Goal: Task Accomplishment & Management: Use online tool/utility

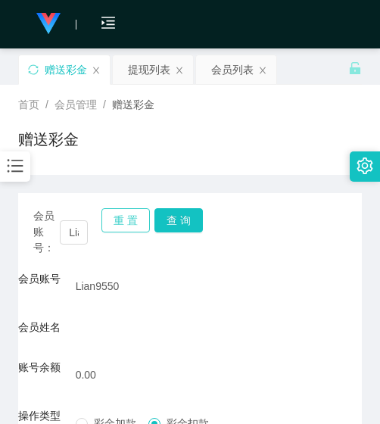
drag, startPoint x: 117, startPoint y: 213, endPoint x: 112, endPoint y: 222, distance: 10.2
click at [117, 213] on button "重 置" at bounding box center [125, 220] width 48 height 24
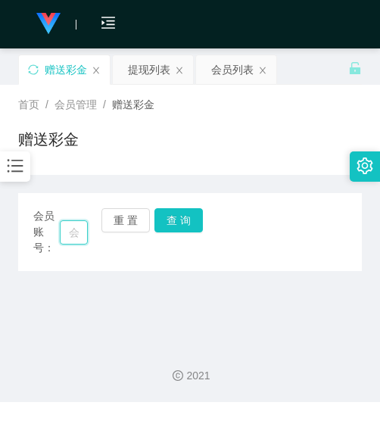
click at [75, 240] on input "text" at bounding box center [74, 232] width 28 height 24
paste input "Lian9550"
type input "Lian9550"
click at [167, 222] on button "查 询" at bounding box center [178, 220] width 48 height 24
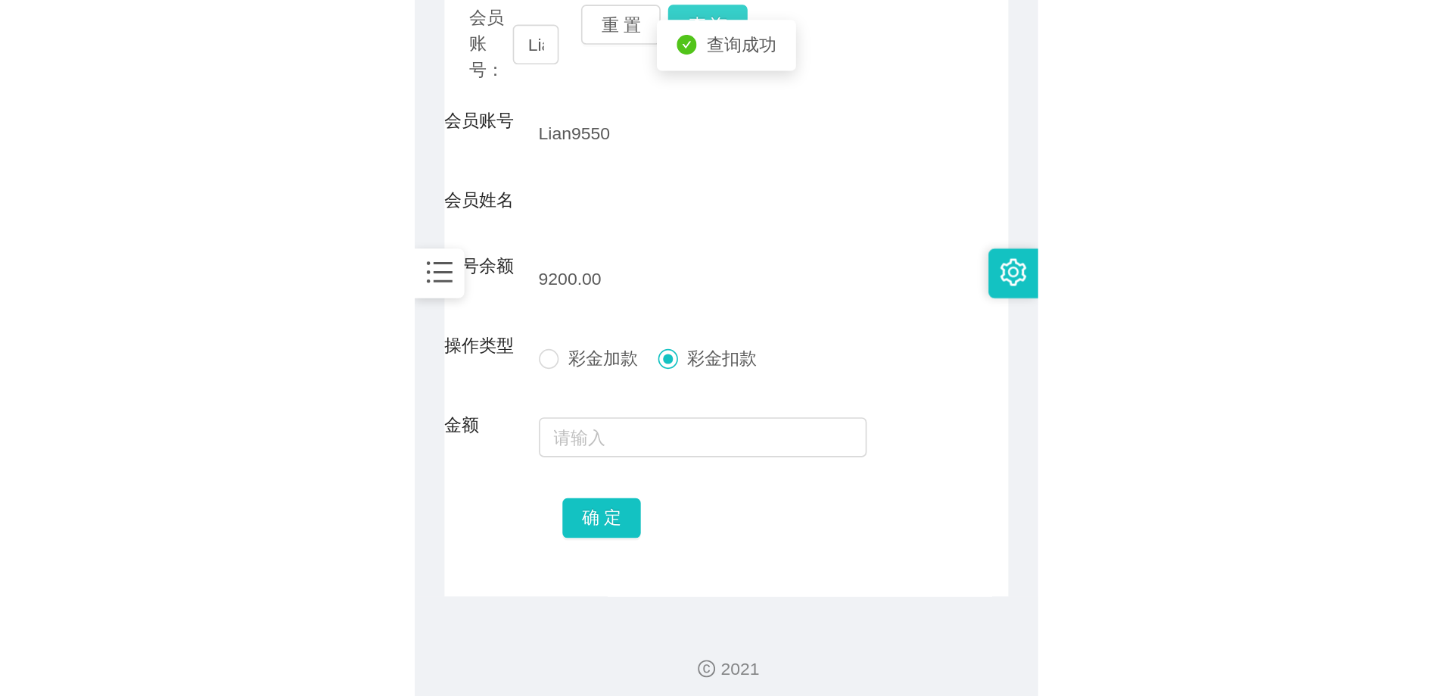
scroll to position [215, 0]
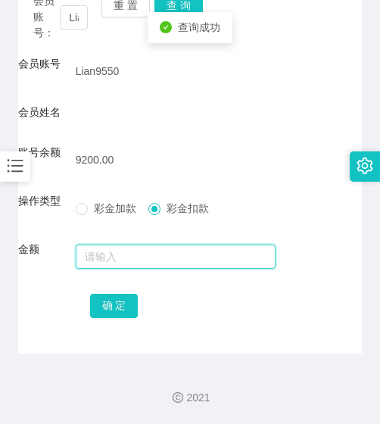
click at [150, 254] on input "text" at bounding box center [176, 257] width 201 height 24
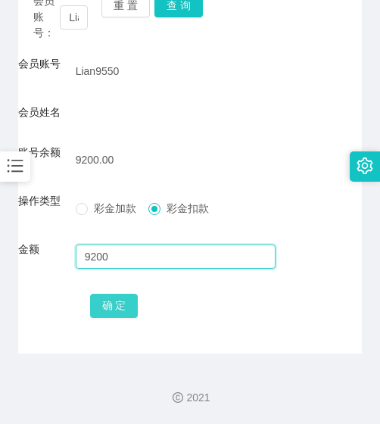
type input "9200"
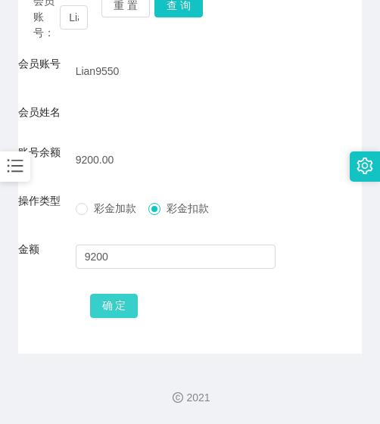
click at [114, 307] on button "确 定" at bounding box center [114, 306] width 48 height 24
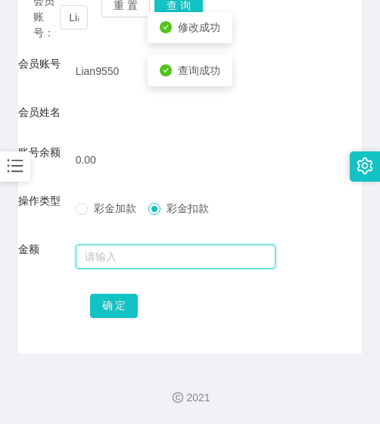
click at [102, 257] on input "text" at bounding box center [176, 257] width 201 height 24
type input "500"
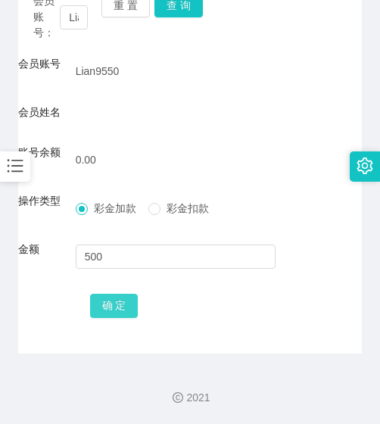
click at [117, 312] on button "确 定" at bounding box center [114, 306] width 48 height 24
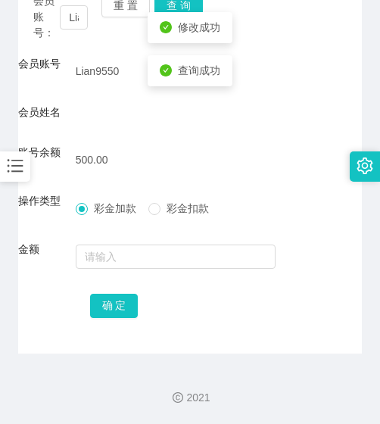
click at [250, 154] on div "500.00" at bounding box center [176, 160] width 201 height 30
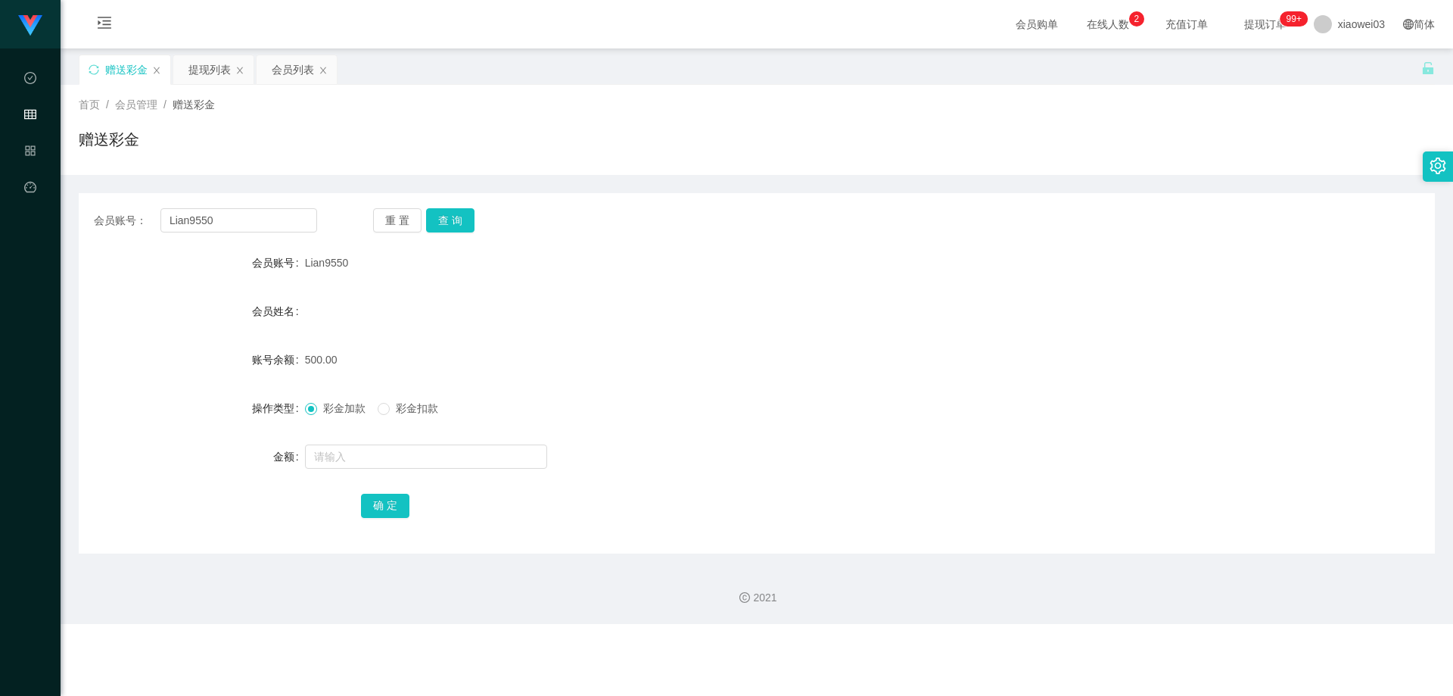
scroll to position [0, 0]
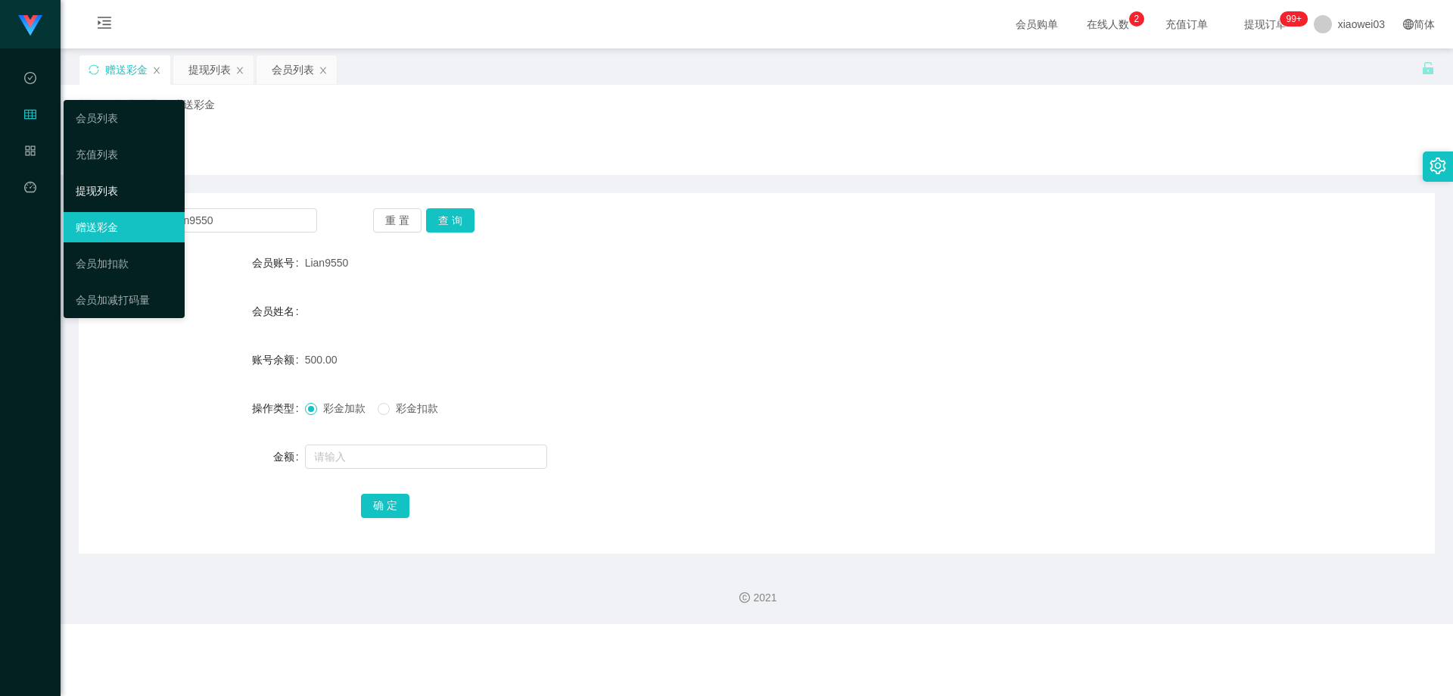
click at [87, 185] on link "提现列表" at bounding box center [124, 191] width 97 height 30
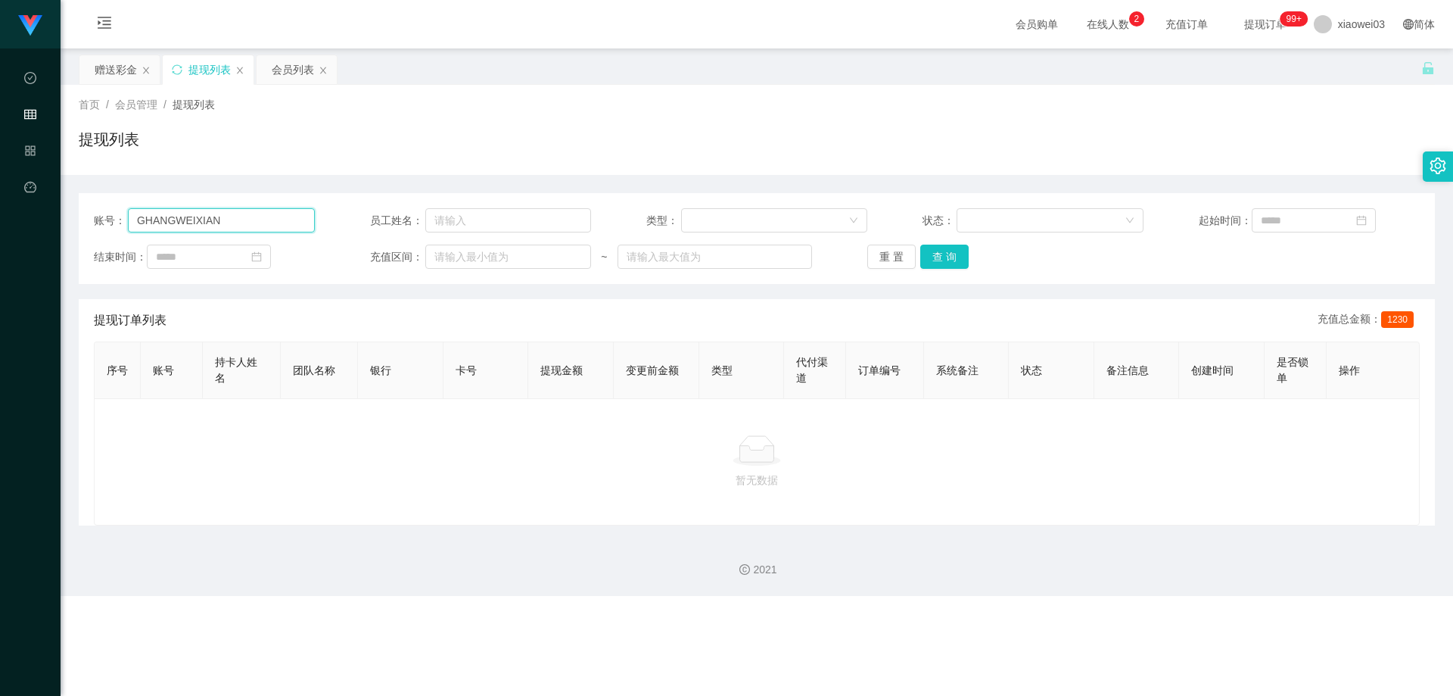
click at [247, 221] on input "GHANGWEIXIAN" at bounding box center [221, 220] width 187 height 24
type input "G"
click at [247, 221] on input "text" at bounding box center [221, 220] width 187 height 24
paste input "我们的每一个任务都非常重要，都是在为商家完成数据支持，所以必须按照顺序一步步完成哦~ 不能跳单，这样不仅能确保任务顺利进行，还能让大家更快享受到奖励！💎"
type input "我"
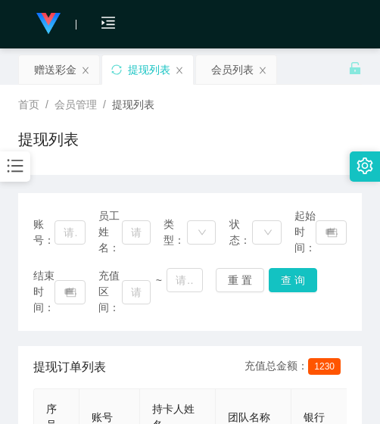
click at [20, 170] on icon "图标: bars" at bounding box center [15, 166] width 20 height 20
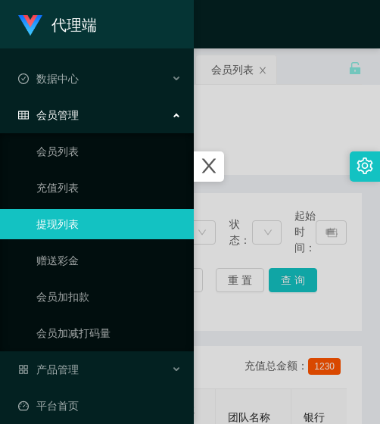
click at [61, 232] on link "提现列表" at bounding box center [108, 224] width 145 height 30
click at [240, 125] on div at bounding box center [190, 212] width 380 height 424
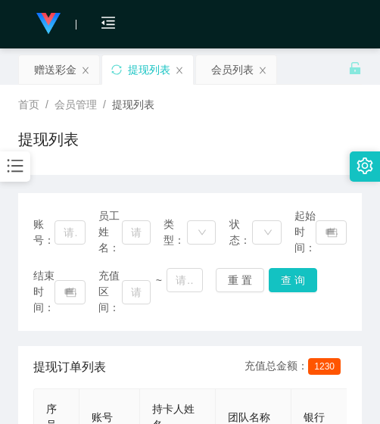
click at [20, 161] on icon "图标: bars" at bounding box center [16, 166] width 16 height 13
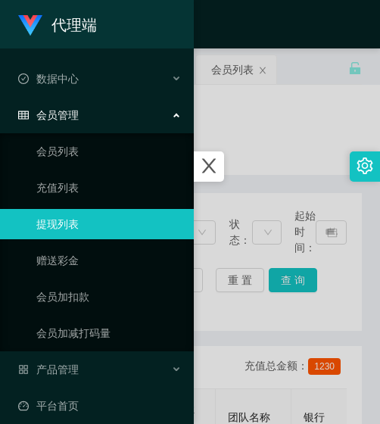
click at [297, 104] on div at bounding box center [190, 212] width 380 height 424
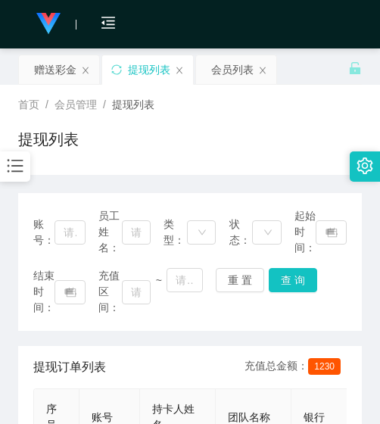
scroll to position [76, 0]
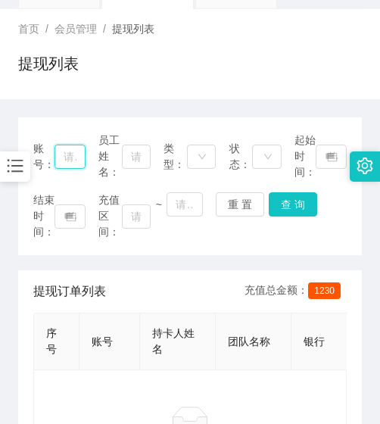
click at [68, 159] on input "text" at bounding box center [70, 157] width 31 height 24
paste input "87052323"
type input "87052323"
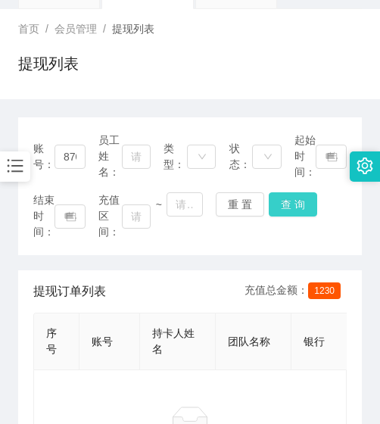
click at [274, 210] on button "查 询" at bounding box center [293, 204] width 48 height 24
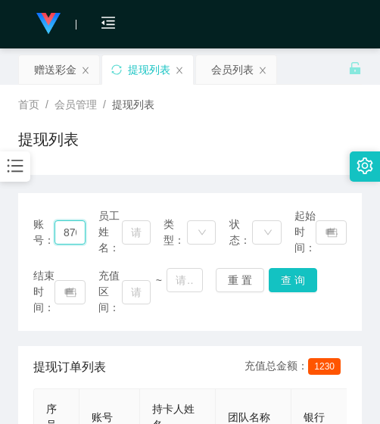
click at [78, 232] on input "87052323" at bounding box center [70, 232] width 31 height 24
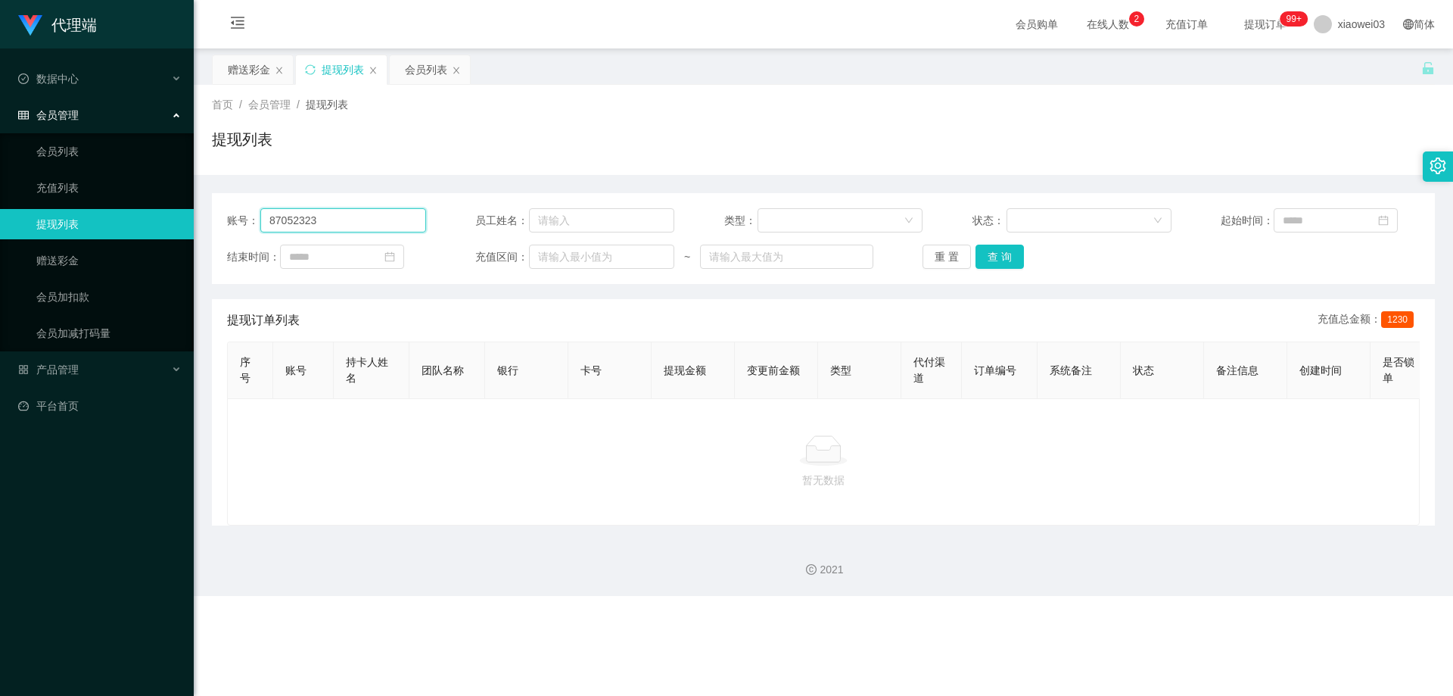
click at [360, 213] on input "87052323" at bounding box center [343, 220] width 166 height 24
type input "8"
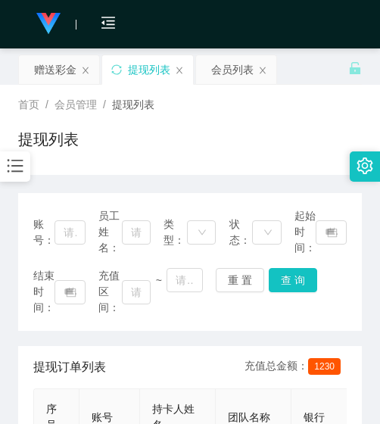
click at [92, 123] on div "首页 / 会员管理 / 提现列表 / 提现列表" at bounding box center [190, 130] width 344 height 66
click at [87, 104] on span "会员管理" at bounding box center [76, 104] width 42 height 12
click at [240, 74] on div "会员列表" at bounding box center [232, 69] width 42 height 29
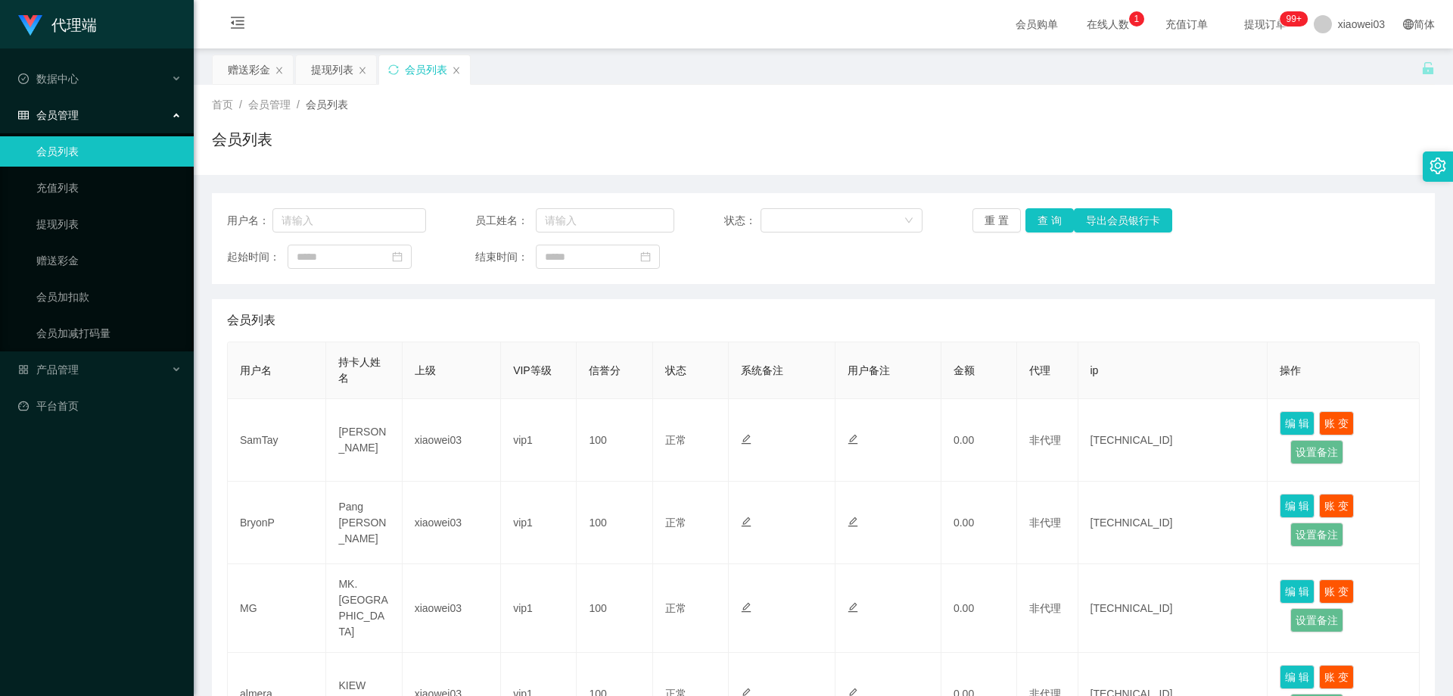
click at [379, 33] on span "提现订单 99+" at bounding box center [1265, 24] width 79 height 48
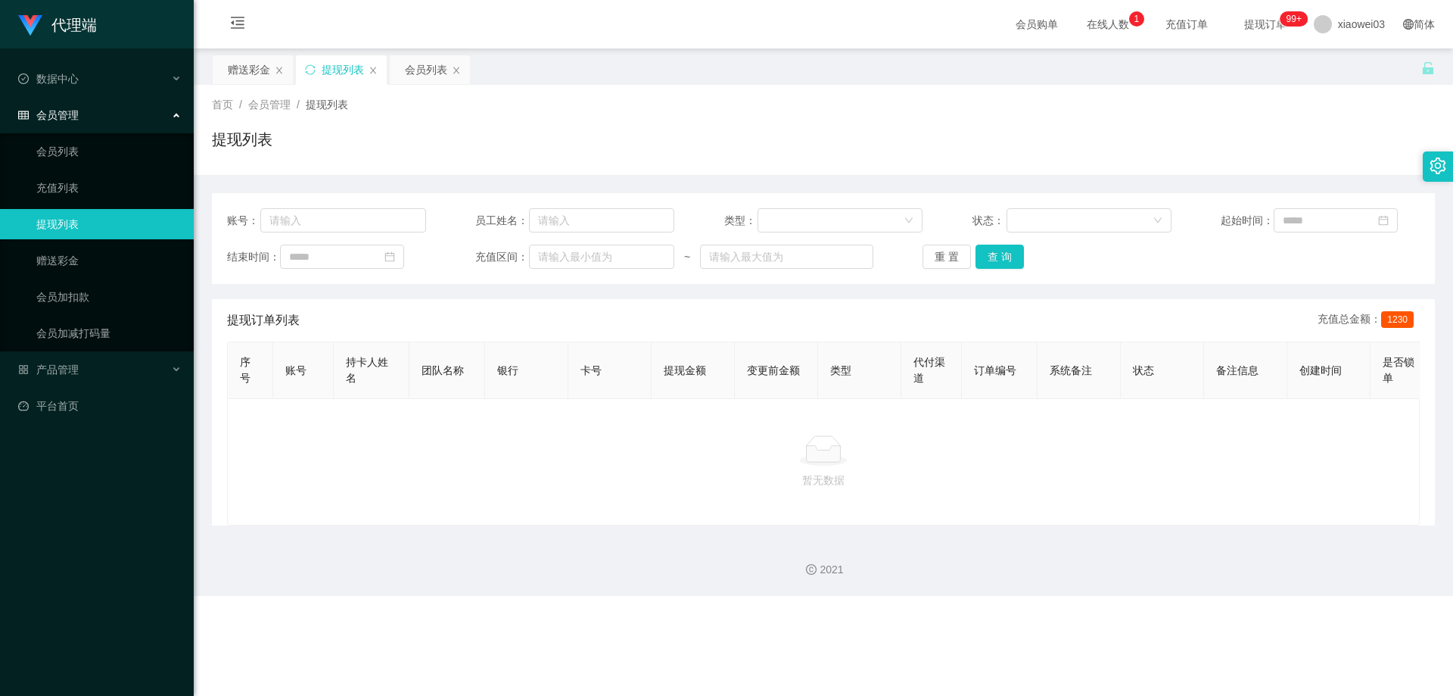
click at [379, 19] on span "提现订单 99+" at bounding box center [1266, 24] width 58 height 11
drag, startPoint x: 1237, startPoint y: 18, endPoint x: 1237, endPoint y: 30, distance: 12.1
click at [379, 19] on span "提现订单 99+" at bounding box center [1266, 24] width 58 height 11
click at [379, 23] on span "在线人数 0 1 2 3 4 5 6 7 8 9 0 1 2 3 4 5 6 7 8 9 0 1 2 3 4 5 6 7 8 9" at bounding box center [1109, 24] width 58 height 11
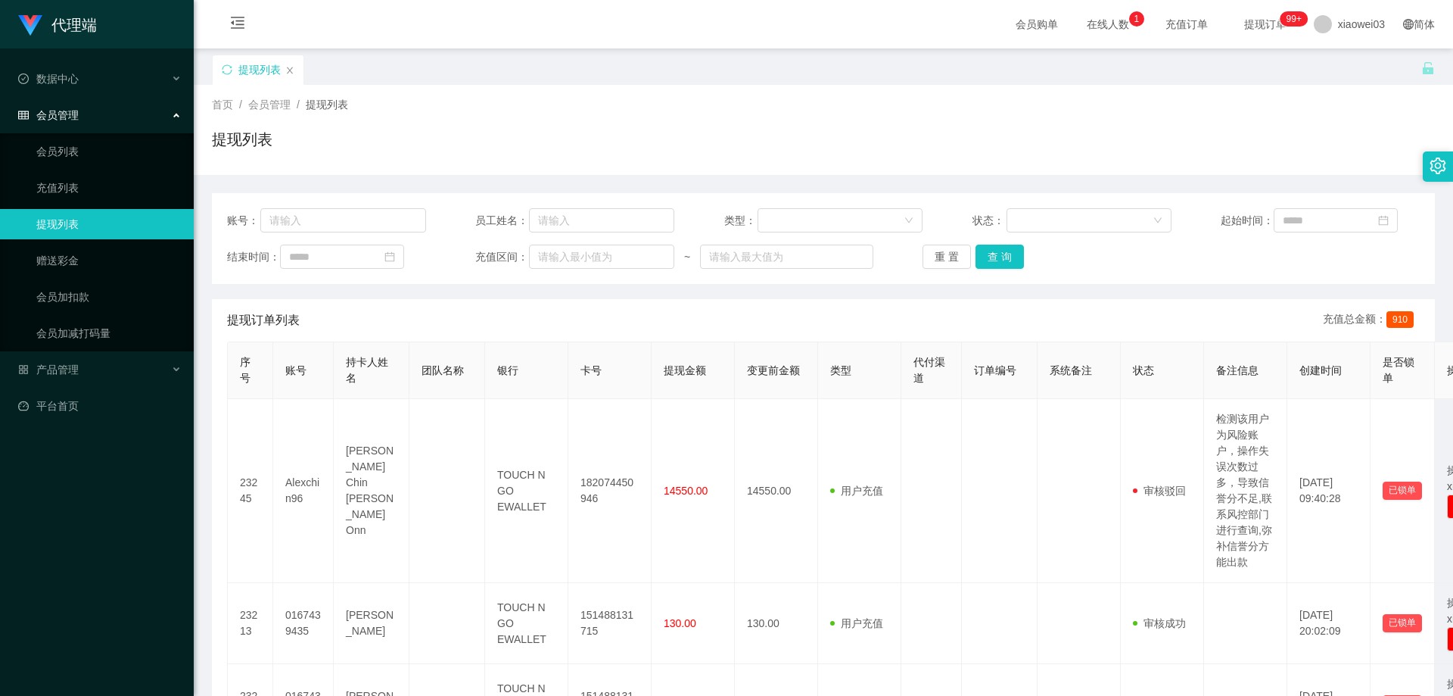
click at [379, 23] on span "提现订单 99+" at bounding box center [1266, 24] width 58 height 11
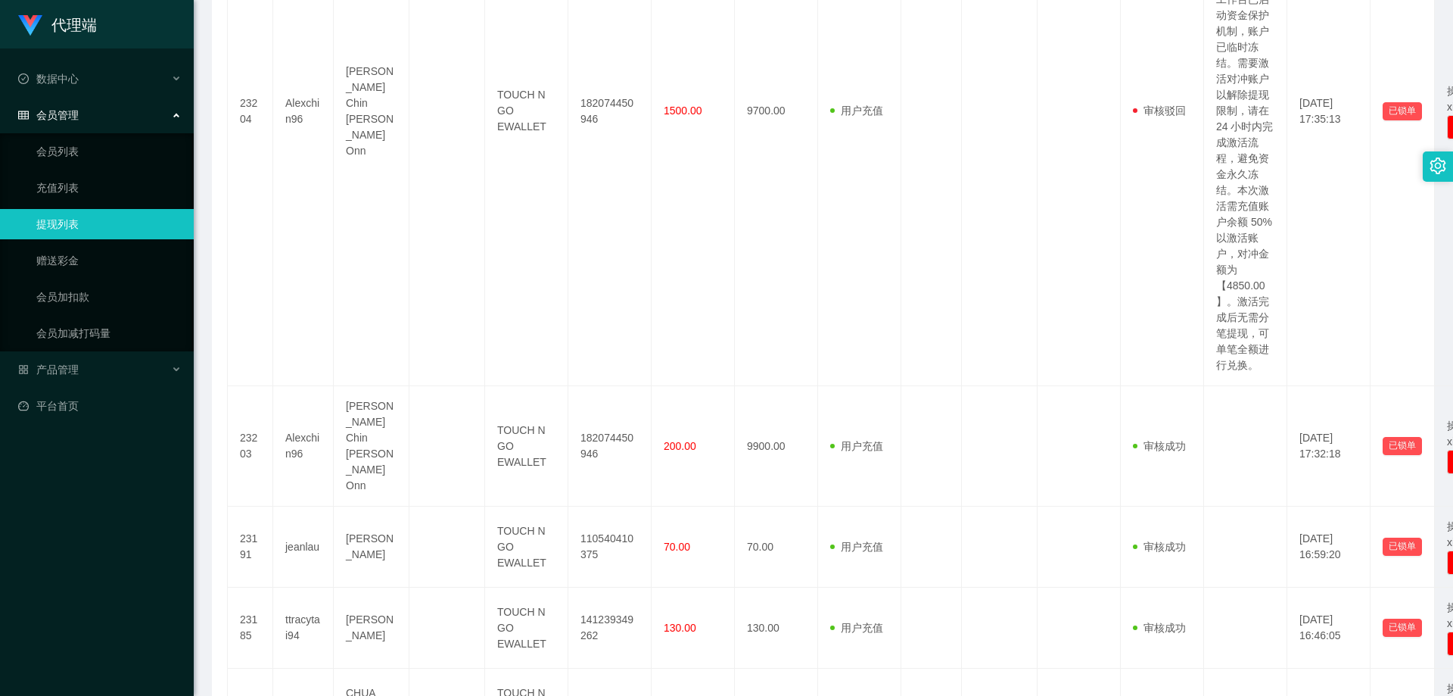
scroll to position [1204, 0]
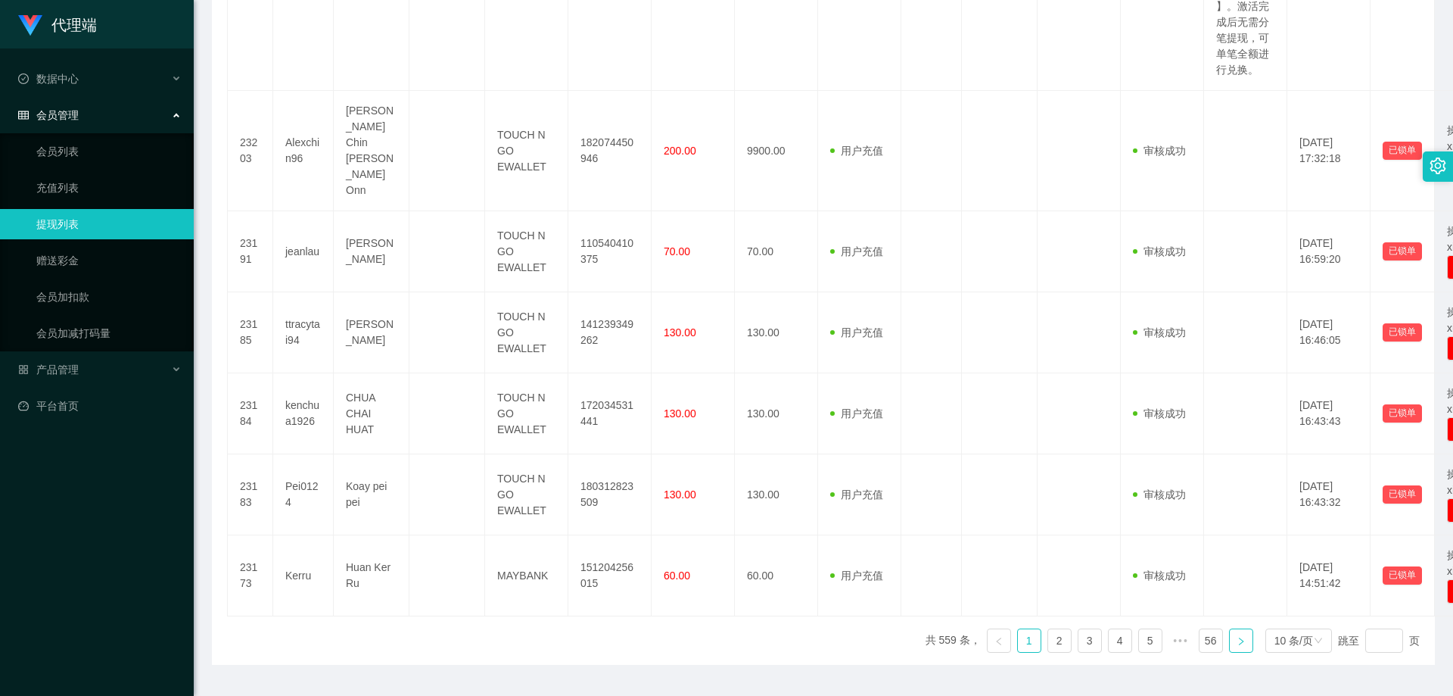
click at [379, 423] on link at bounding box center [1241, 640] width 24 height 24
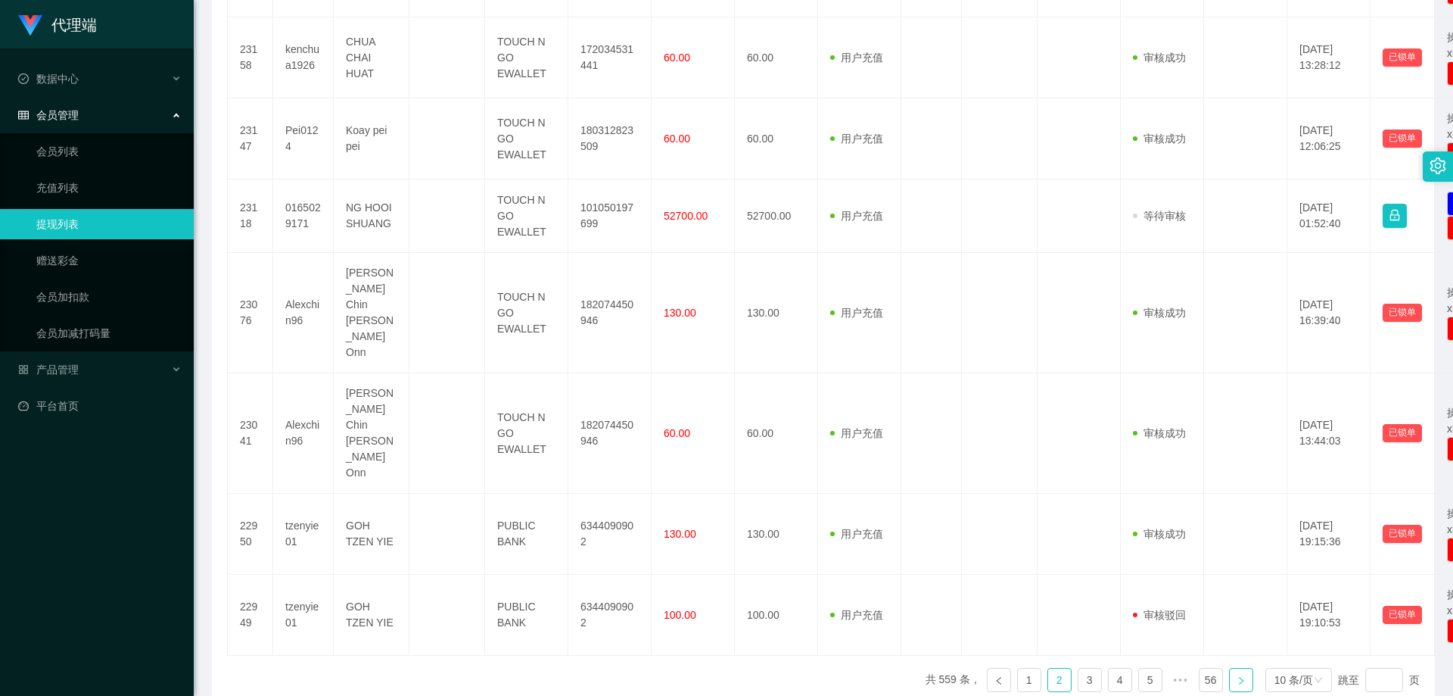
click at [379, 423] on link at bounding box center [1241, 680] width 24 height 24
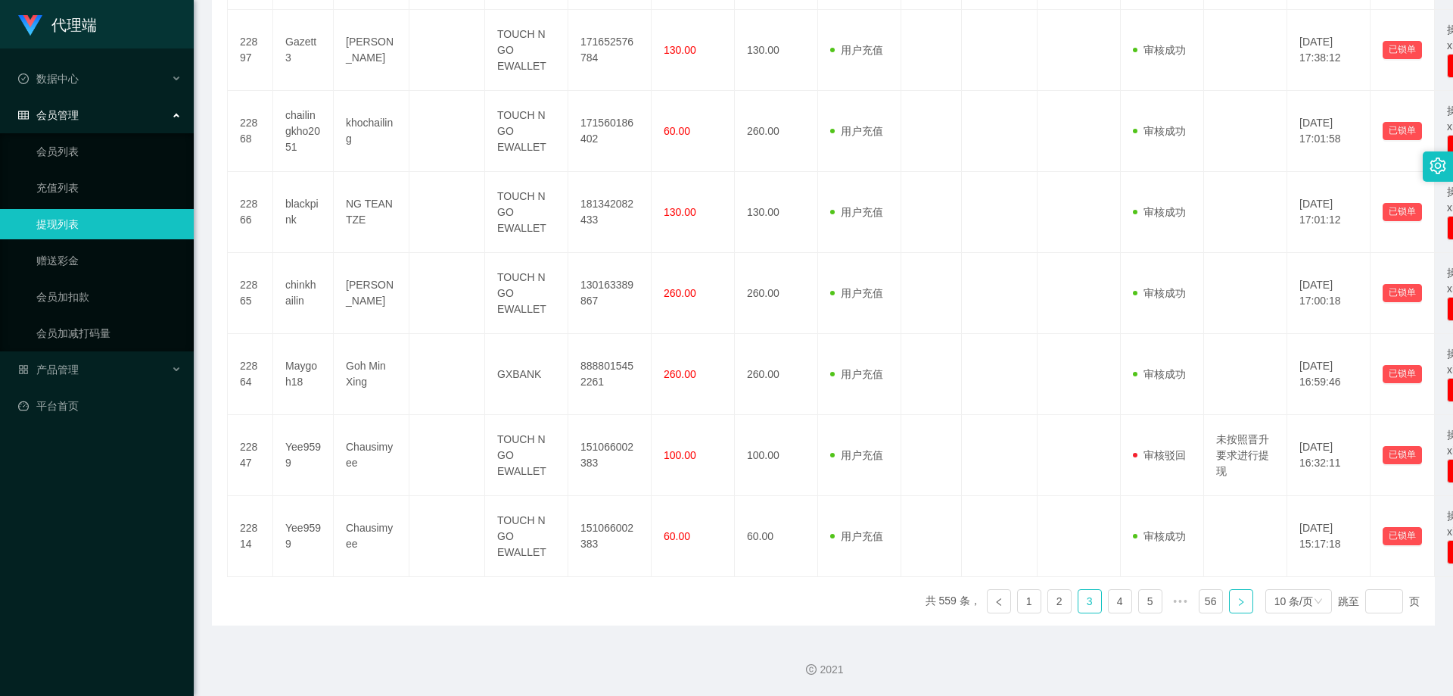
click at [379, 423] on link at bounding box center [1241, 601] width 24 height 24
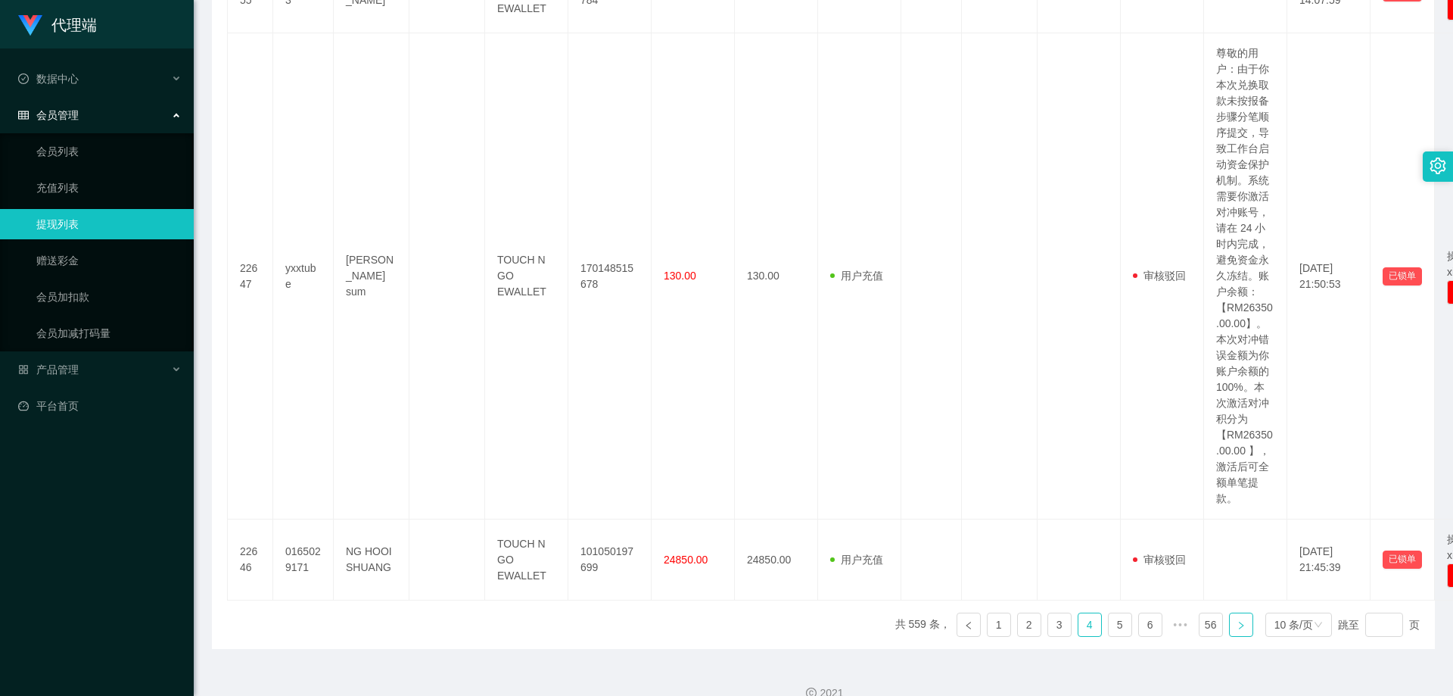
scroll to position [1037, 0]
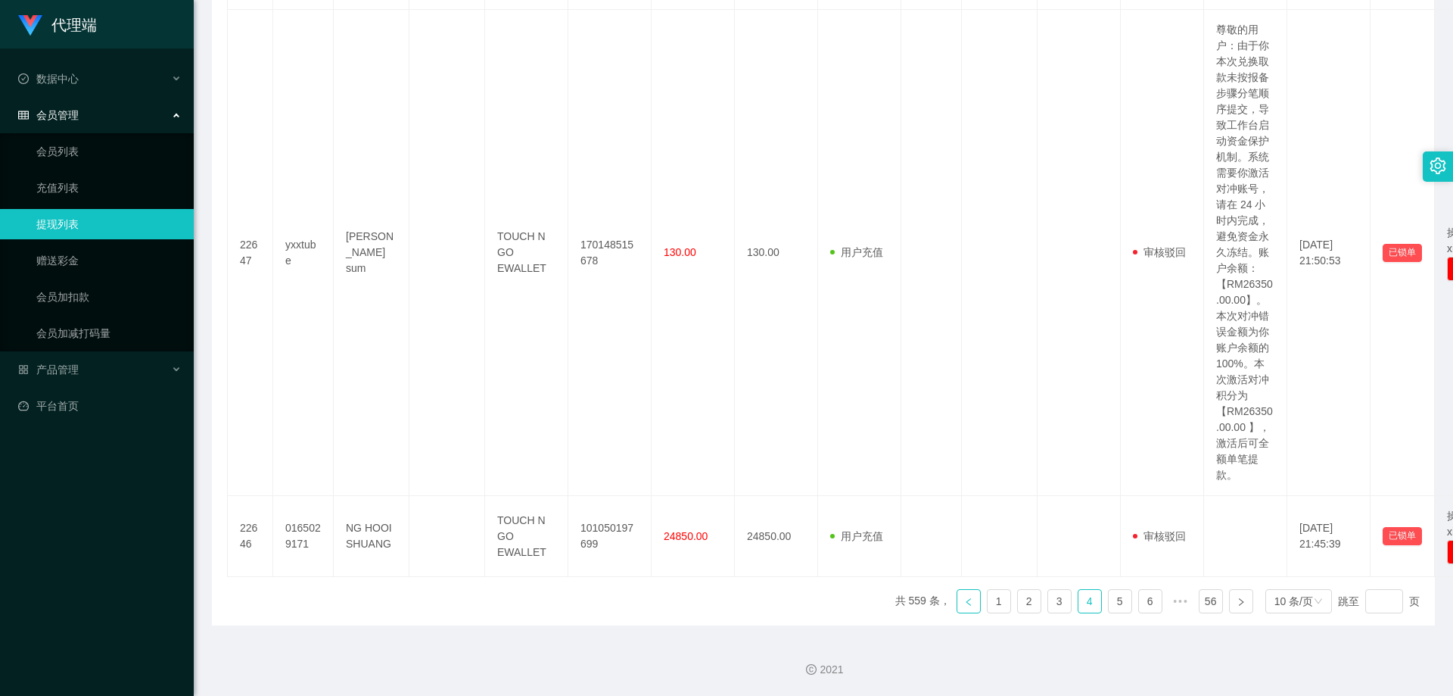
click at [379, 423] on icon "图标: left" at bounding box center [968, 601] width 9 height 9
click at [379, 423] on li "共 559 条，" at bounding box center [953, 601] width 55 height 24
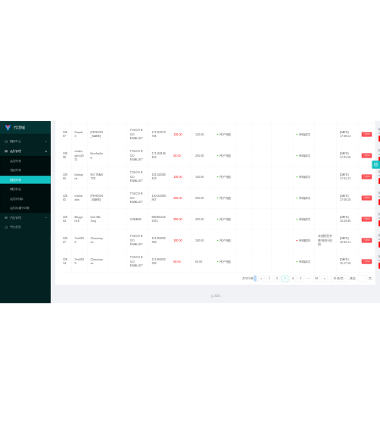
scroll to position [632, 0]
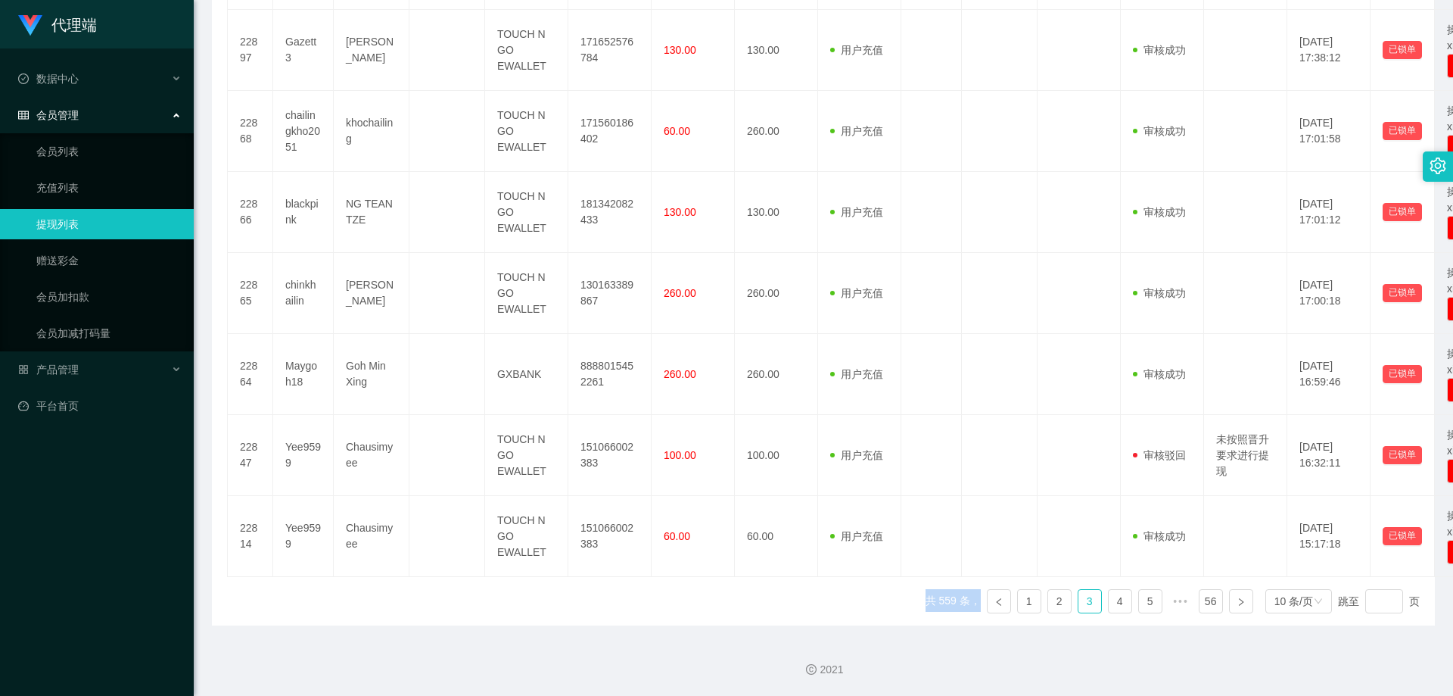
click at [379, 423] on li "共 559 条，" at bounding box center [953, 601] width 55 height 24
click at [379, 423] on link at bounding box center [999, 601] width 24 height 24
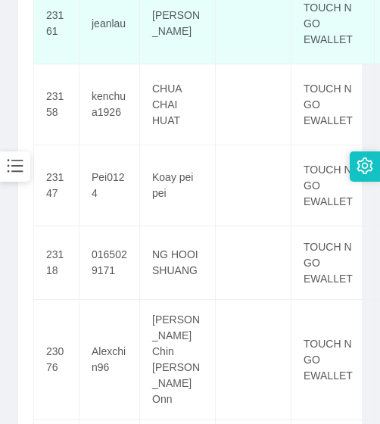
scroll to position [614, 0]
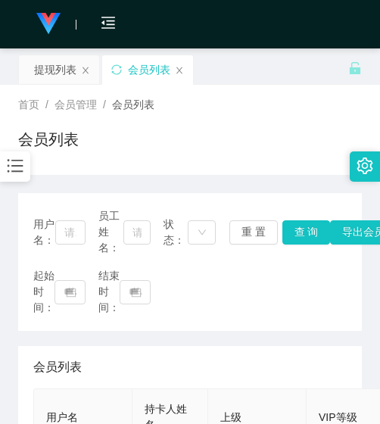
click at [23, 158] on icon "图标: bars" at bounding box center [15, 166] width 20 height 20
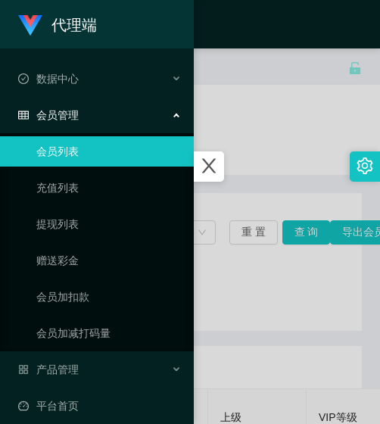
click at [266, 111] on div at bounding box center [190, 212] width 380 height 424
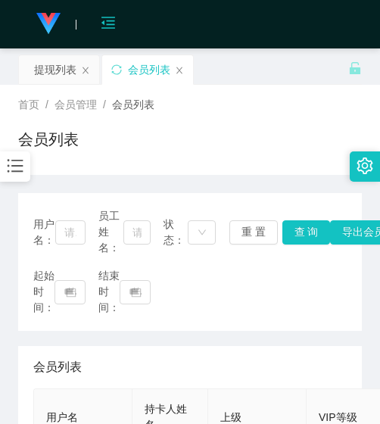
click at [99, 24] on icon "图标: menu-fold" at bounding box center [108, 25] width 51 height 48
click at [75, 73] on div "提现列表" at bounding box center [55, 69] width 42 height 29
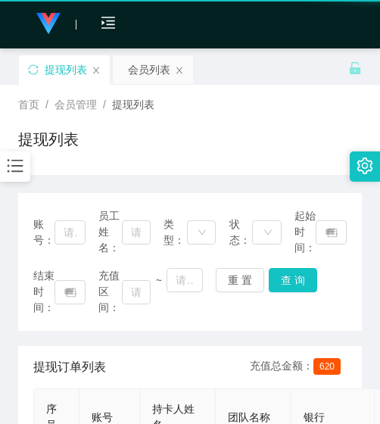
click at [75, 73] on div "提现列表" at bounding box center [66, 69] width 42 height 29
click at [36, 110] on span "首页" at bounding box center [28, 104] width 21 height 12
click at [24, 161] on icon "图标: bars" at bounding box center [15, 166] width 20 height 20
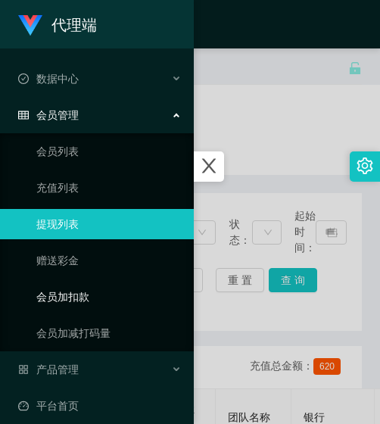
scroll to position [12, 0]
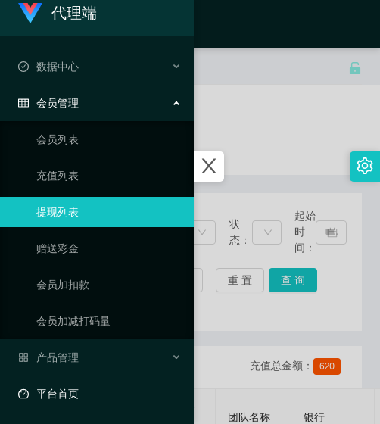
click at [112, 388] on link "平台首页" at bounding box center [100, 394] width 164 height 30
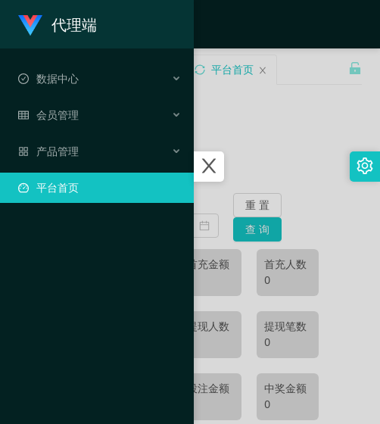
click at [282, 155] on div at bounding box center [190, 212] width 380 height 424
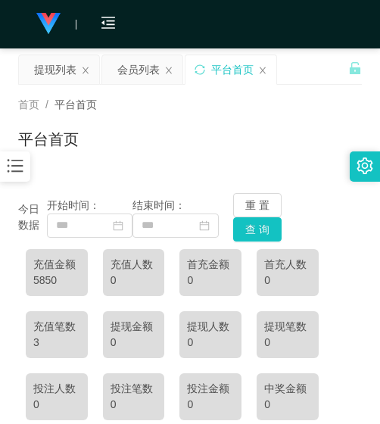
click at [18, 173] on icon "图标: bars" at bounding box center [16, 166] width 16 height 13
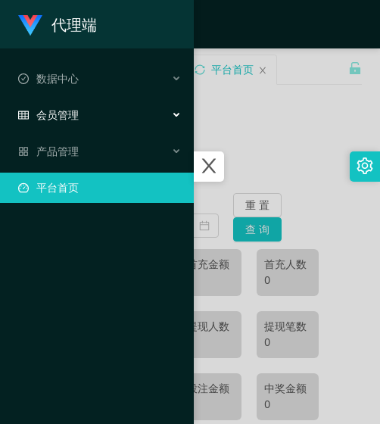
click at [70, 122] on div "会员管理" at bounding box center [97, 115] width 194 height 30
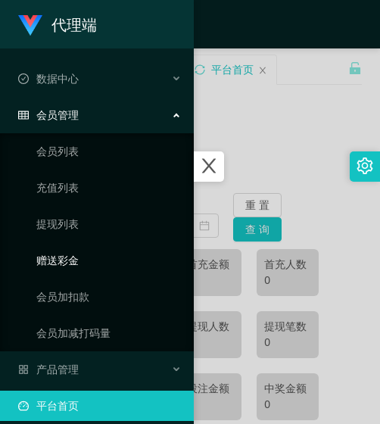
click at [77, 265] on link "赠送彩金" at bounding box center [108, 260] width 145 height 30
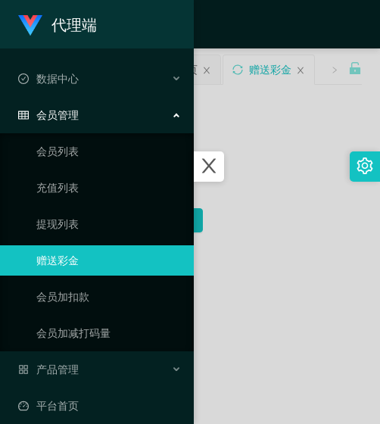
click at [257, 202] on div at bounding box center [190, 212] width 380 height 424
